Goal: Navigation & Orientation: Understand site structure

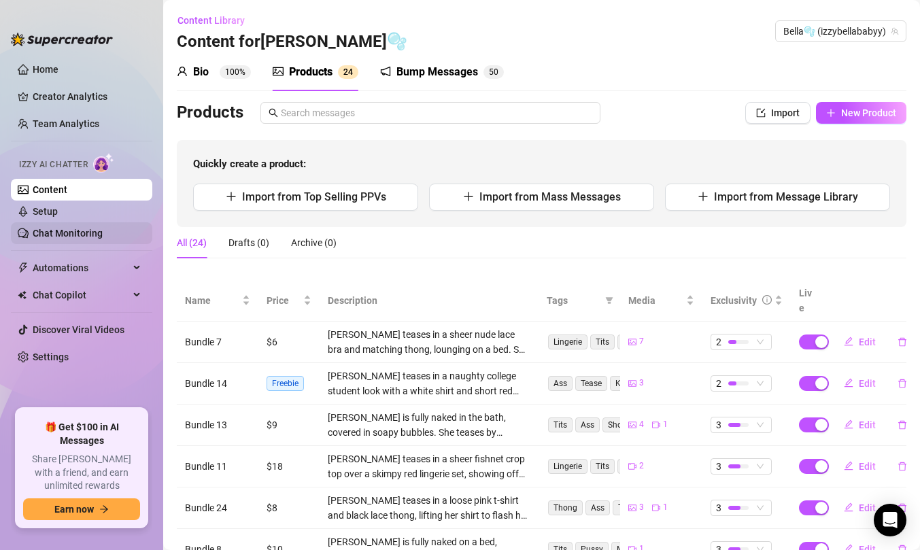
click at [96, 233] on link "Chat Monitoring" at bounding box center [68, 233] width 70 height 11
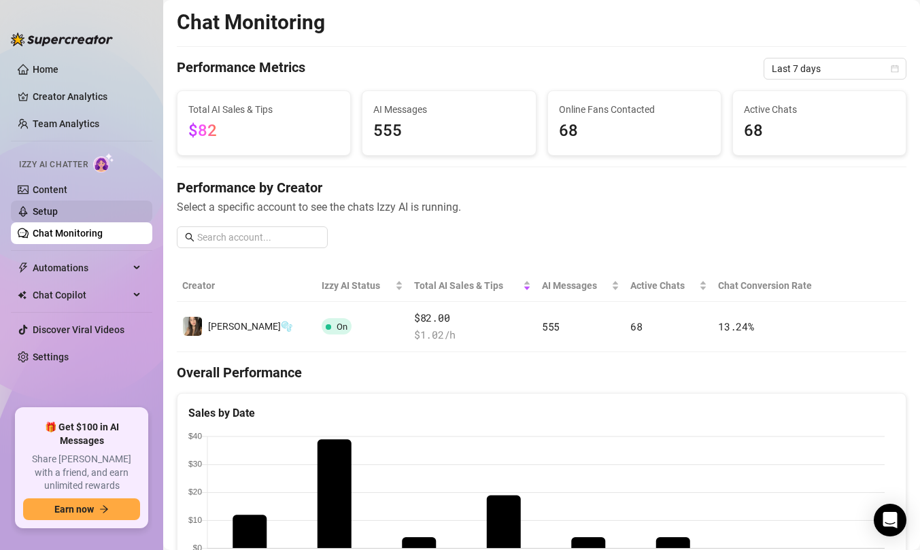
click at [58, 206] on link "Setup" at bounding box center [45, 211] width 25 height 11
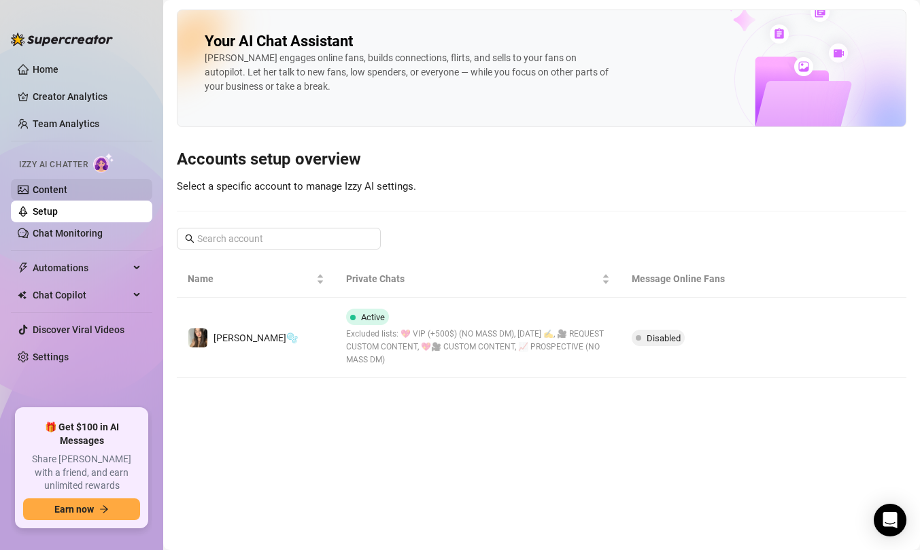
click at [67, 184] on link "Content" at bounding box center [50, 189] width 35 height 11
